Goal: Task Accomplishment & Management: Use online tool/utility

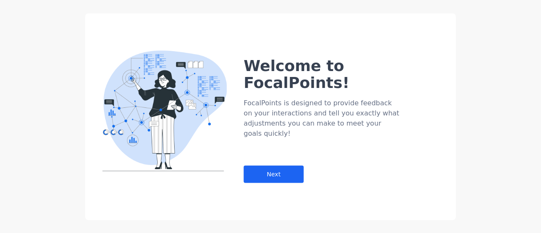
drag, startPoint x: 269, startPoint y: 117, endPoint x: 274, endPoint y: 163, distance: 47.1
click at [269, 135] on div "Welcome to FocalPoints! FocalPoints is designed to provide feedback on your int…" at bounding box center [350, 102] width 212 height 159
click at [271, 171] on div "Welcome to FocalPoints! FocalPoints is designed to provide feedback on your int…" at bounding box center [270, 116] width 370 height 207
click at [276, 165] on div "Next" at bounding box center [274, 173] width 60 height 17
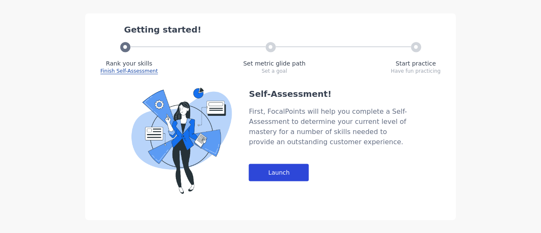
click at [287, 163] on div "Launch" at bounding box center [279, 171] width 60 height 17
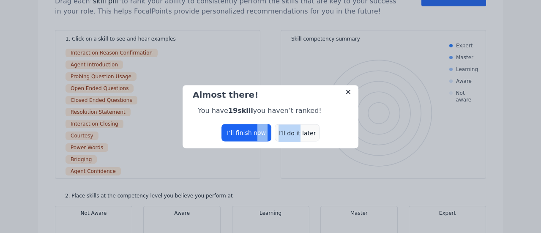
drag, startPoint x: 256, startPoint y: 130, endPoint x: 299, endPoint y: 131, distance: 43.5
click at [299, 131] on div "I’ll finish now I’ll do it later" at bounding box center [270, 132] width 162 height 17
click at [299, 131] on div "I’ll do it later" at bounding box center [297, 132] width 45 height 17
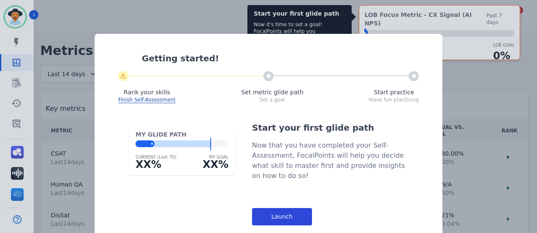
click at [287, 209] on div "Launch" at bounding box center [282, 216] width 60 height 17
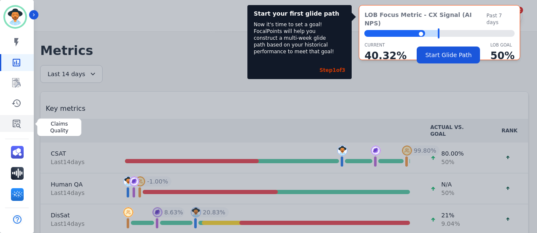
click at [23, 123] on link "Sidebar" at bounding box center [17, 123] width 33 height 17
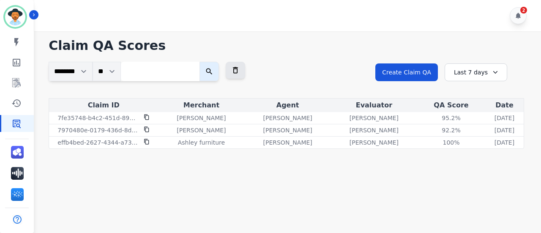
click at [328, 195] on main "**********" at bounding box center [286, 147] width 509 height 233
